Goal: Use online tool/utility: Utilize a website feature to perform a specific function

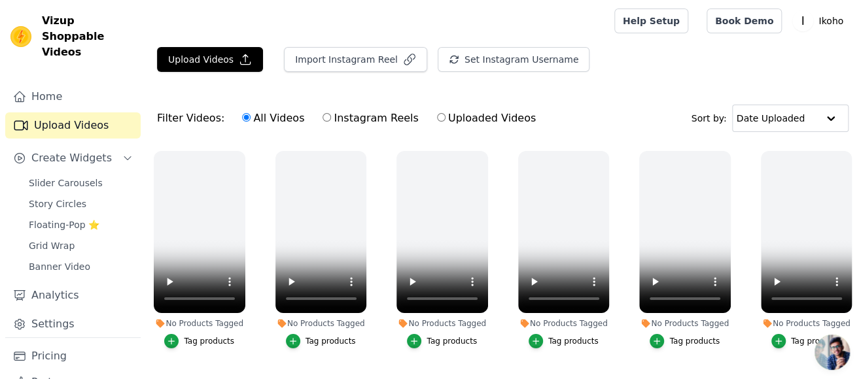
scroll to position [236, 0]
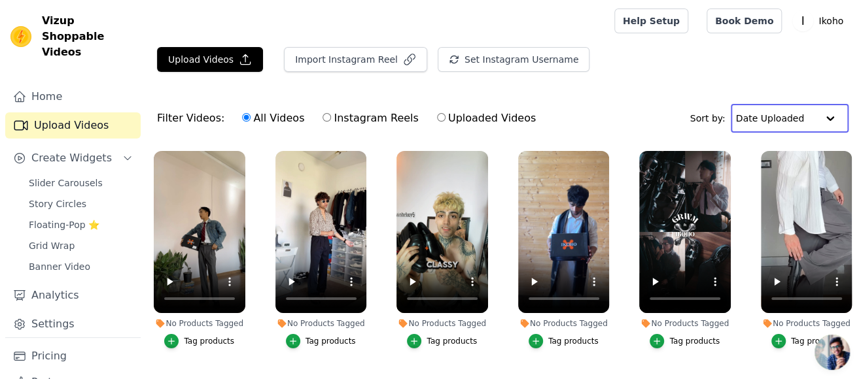
click at [807, 111] on input "text" at bounding box center [776, 118] width 81 height 26
click at [687, 102] on div "Filter Videos: All Videos Instagram Reels Uploaded Videos Sort by: Date Uploaded" at bounding box center [503, 118] width 712 height 51
click at [821, 86] on div "Upload Videos Import Instagram Reel Set Instagram Username Import Latest IG Ree…" at bounding box center [503, 264] width 712 height 434
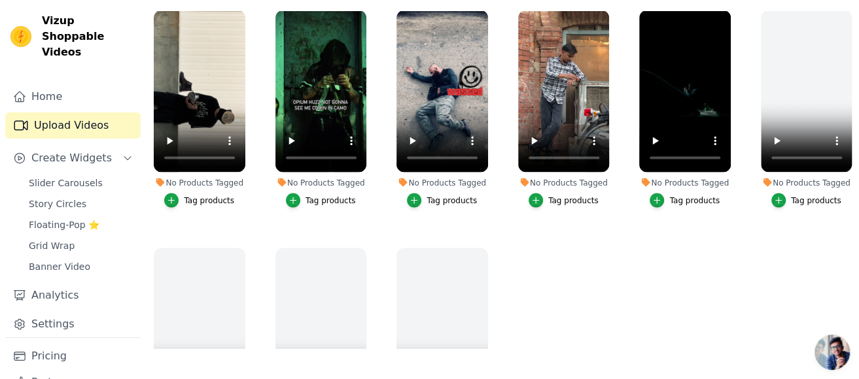
scroll to position [1086, 0]
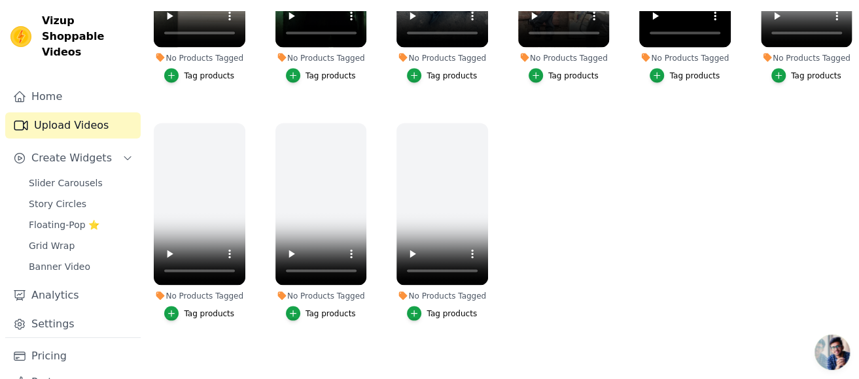
click at [776, 194] on ul "No Products Tagged Tag products No Products Tagged Tag products No Products Tag…" at bounding box center [503, 180] width 712 height 338
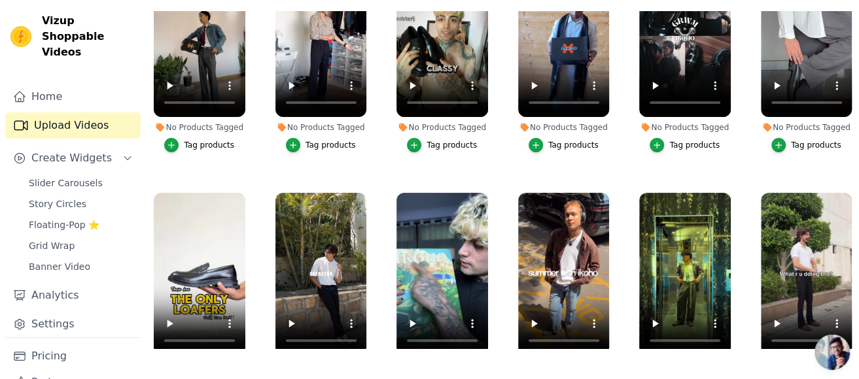
scroll to position [0, 0]
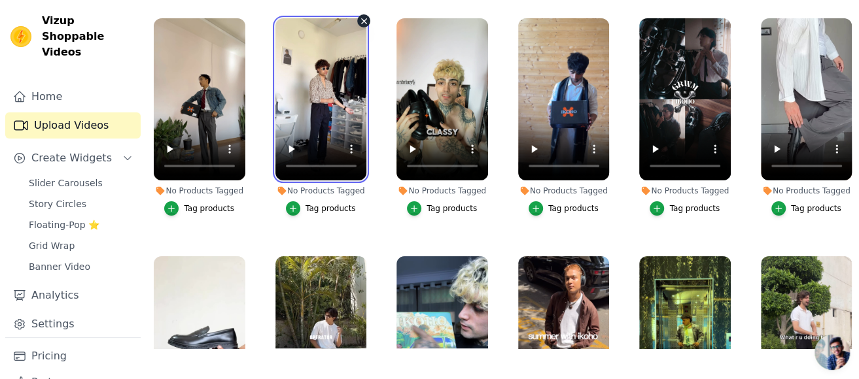
click at [337, 91] on video at bounding box center [321, 99] width 92 height 162
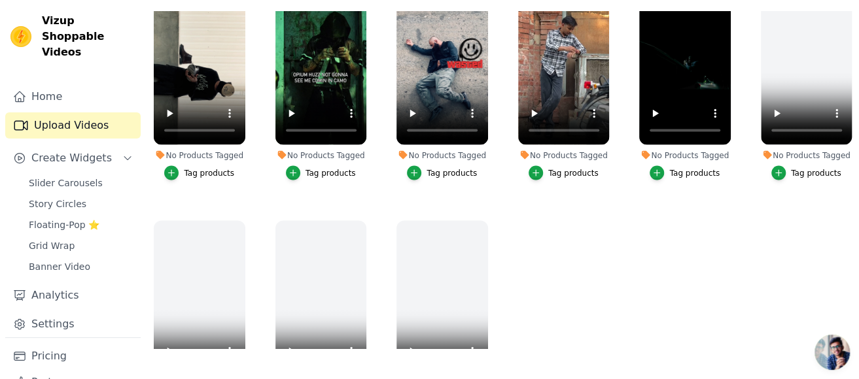
scroll to position [1086, 0]
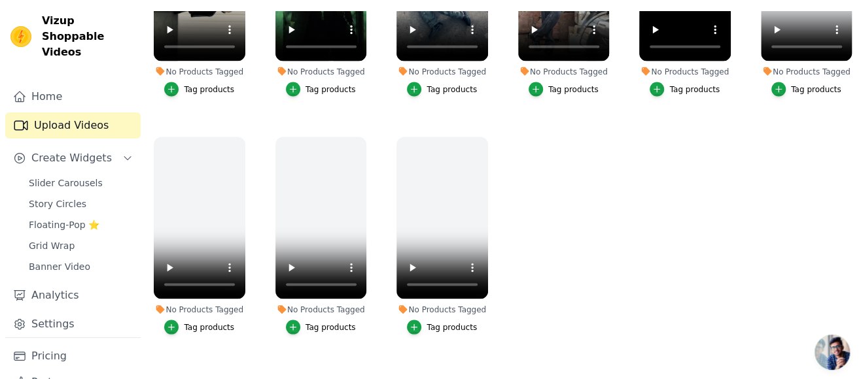
scroll to position [1086, 0]
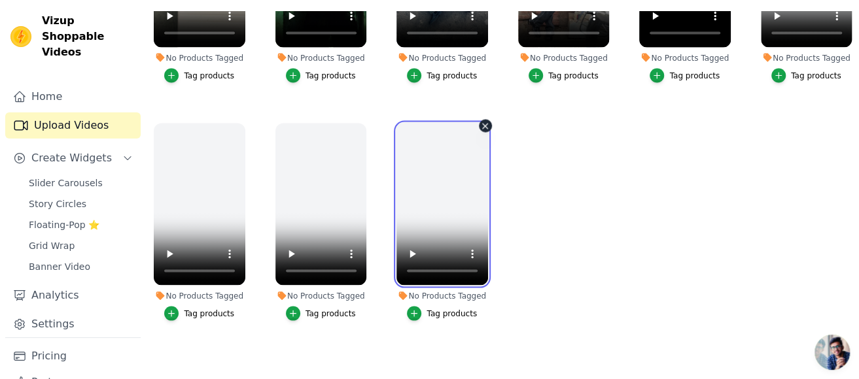
click at [445, 161] on video at bounding box center [442, 204] width 92 height 162
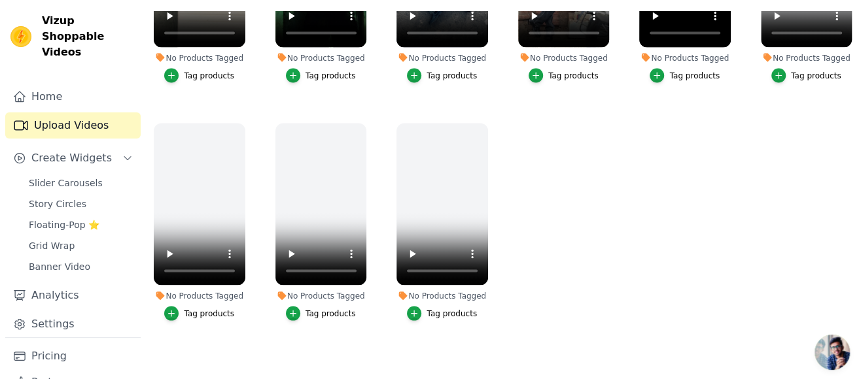
click at [780, 232] on ul "No Products Tagged Tag products No Products Tagged Tag products No Products Tag…" at bounding box center [503, 180] width 712 height 338
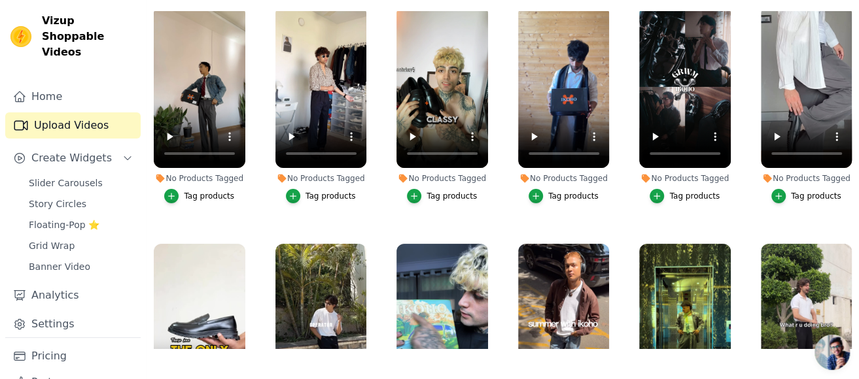
scroll to position [0, 0]
